Goal: Navigation & Orientation: Find specific page/section

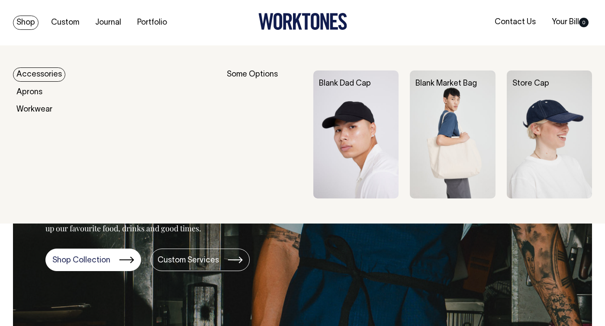
click at [446, 145] on img at bounding box center [452, 135] width 85 height 128
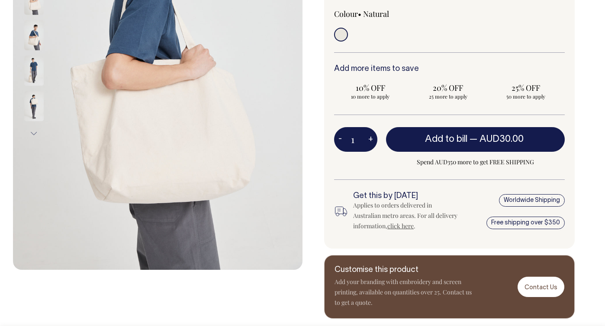
scroll to position [210, 0]
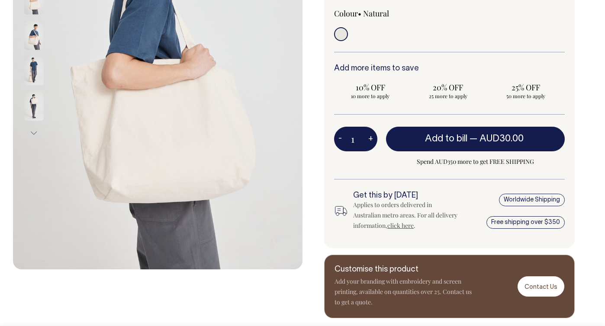
click at [32, 135] on button "Next" at bounding box center [33, 133] width 13 height 19
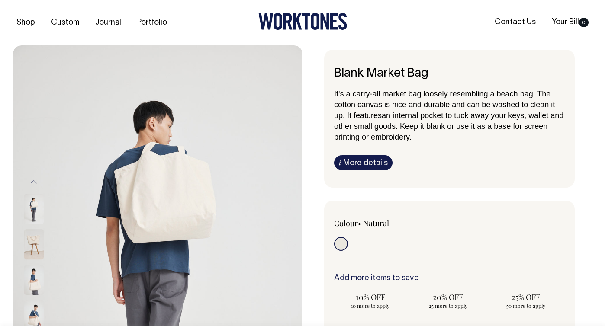
scroll to position [0, 0]
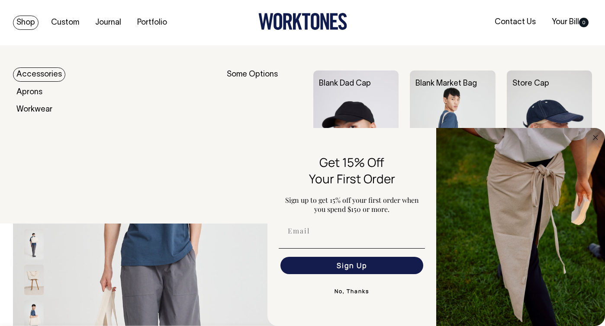
click at [29, 23] on link "Shop" at bounding box center [26, 23] width 26 height 14
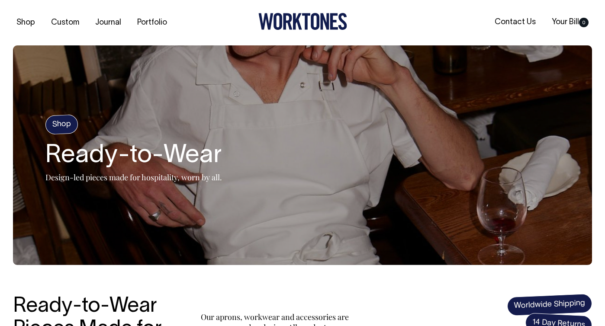
click at [29, 23] on link "Shop" at bounding box center [26, 23] width 26 height 14
